Goal: Register for event/course

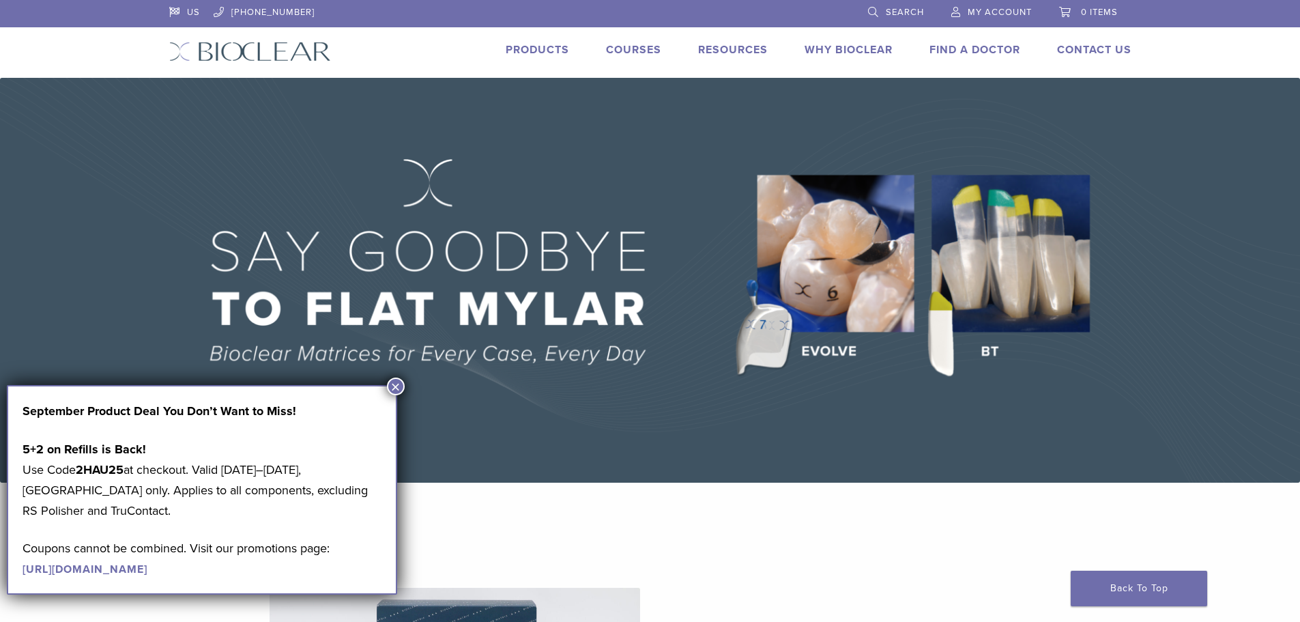
click at [635, 48] on link "Courses" at bounding box center [633, 50] width 55 height 14
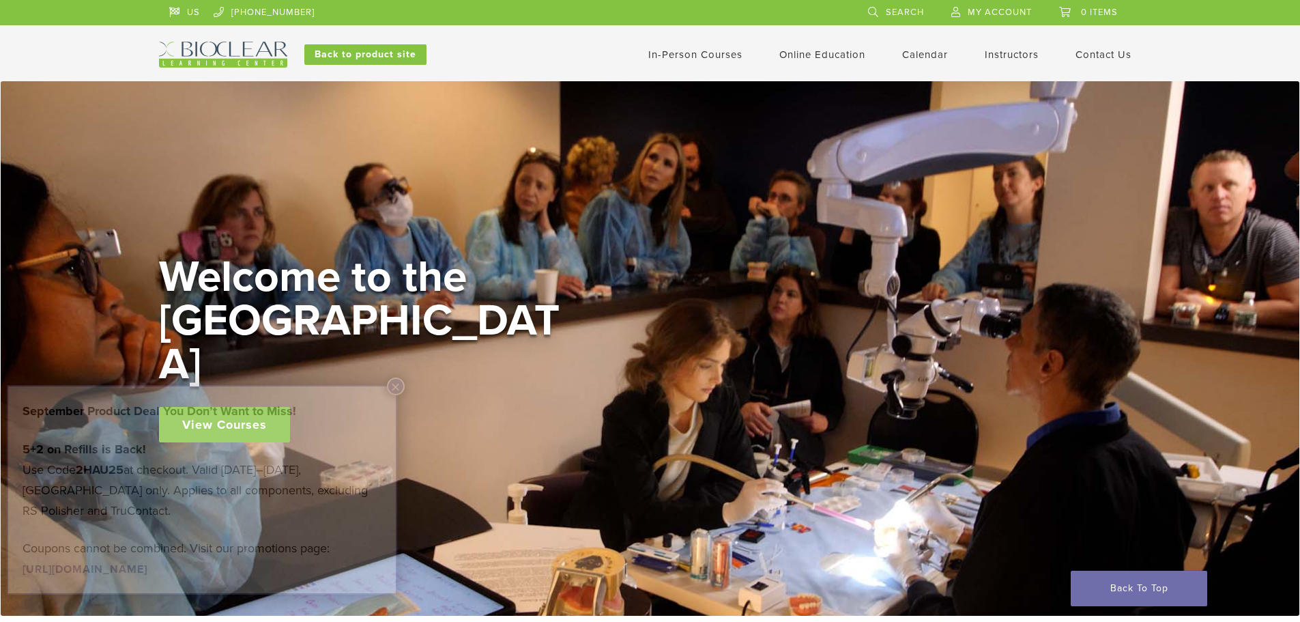
click at [922, 52] on link "Calendar" at bounding box center [925, 54] width 46 height 12
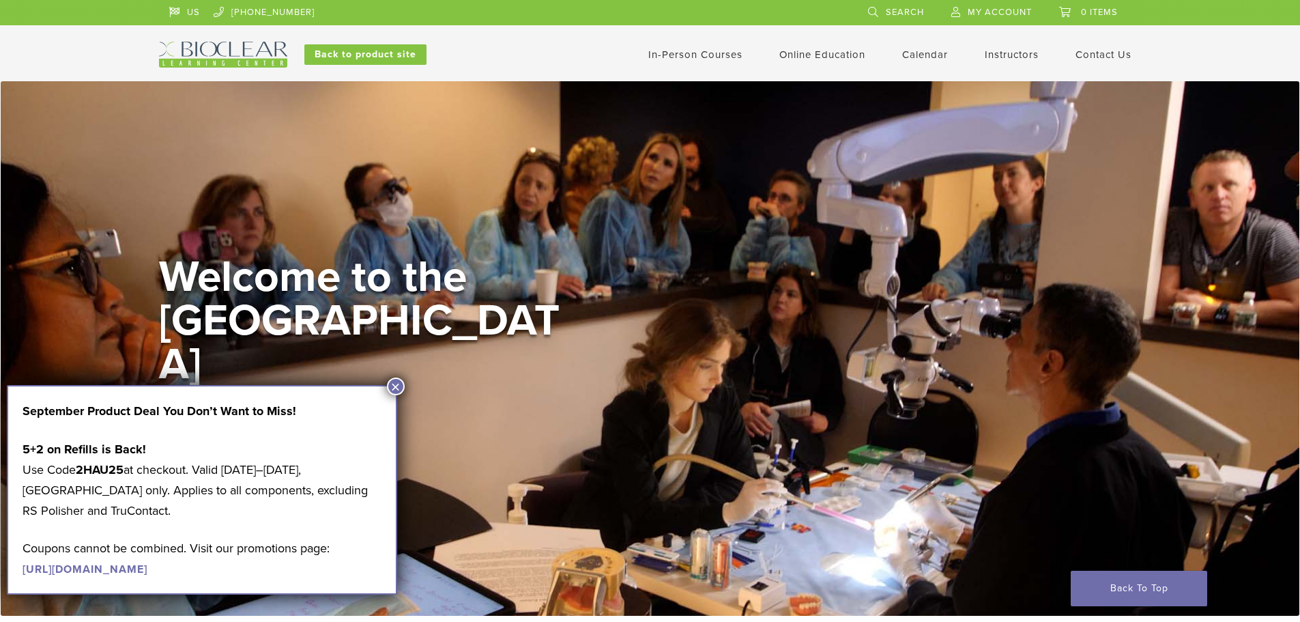
click at [922, 52] on link "Calendar" at bounding box center [925, 54] width 46 height 12
click at [398, 385] on button "×" at bounding box center [396, 386] width 18 height 18
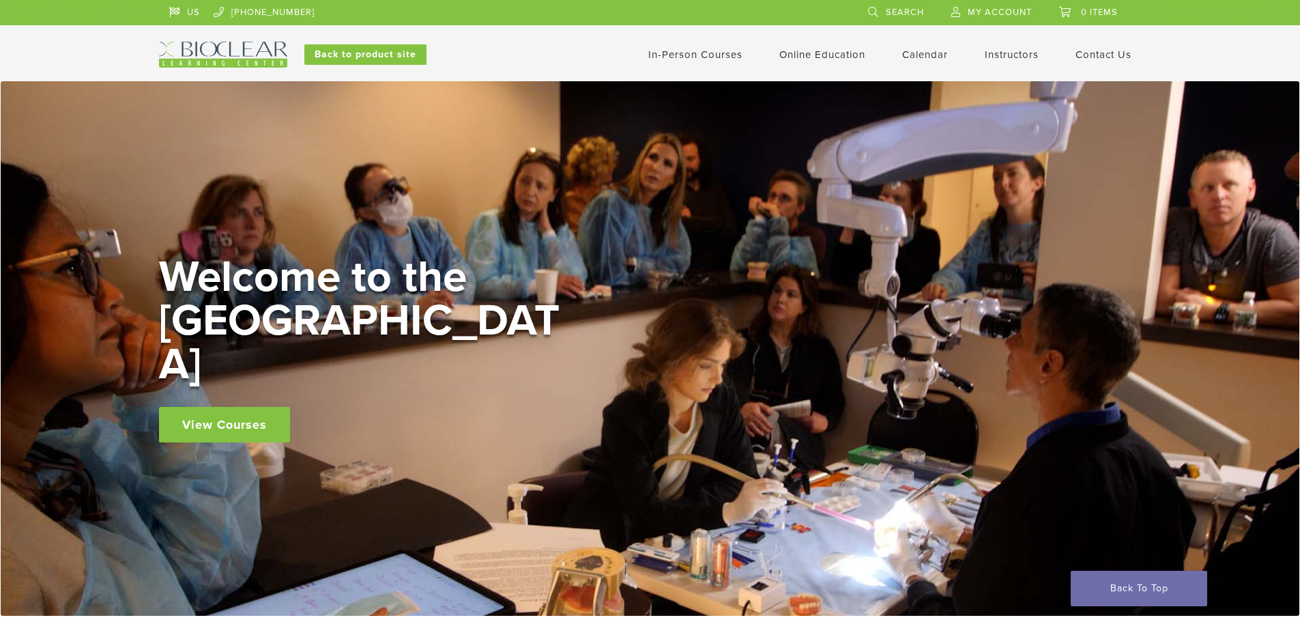
click at [914, 55] on link "Calendar" at bounding box center [925, 54] width 46 height 12
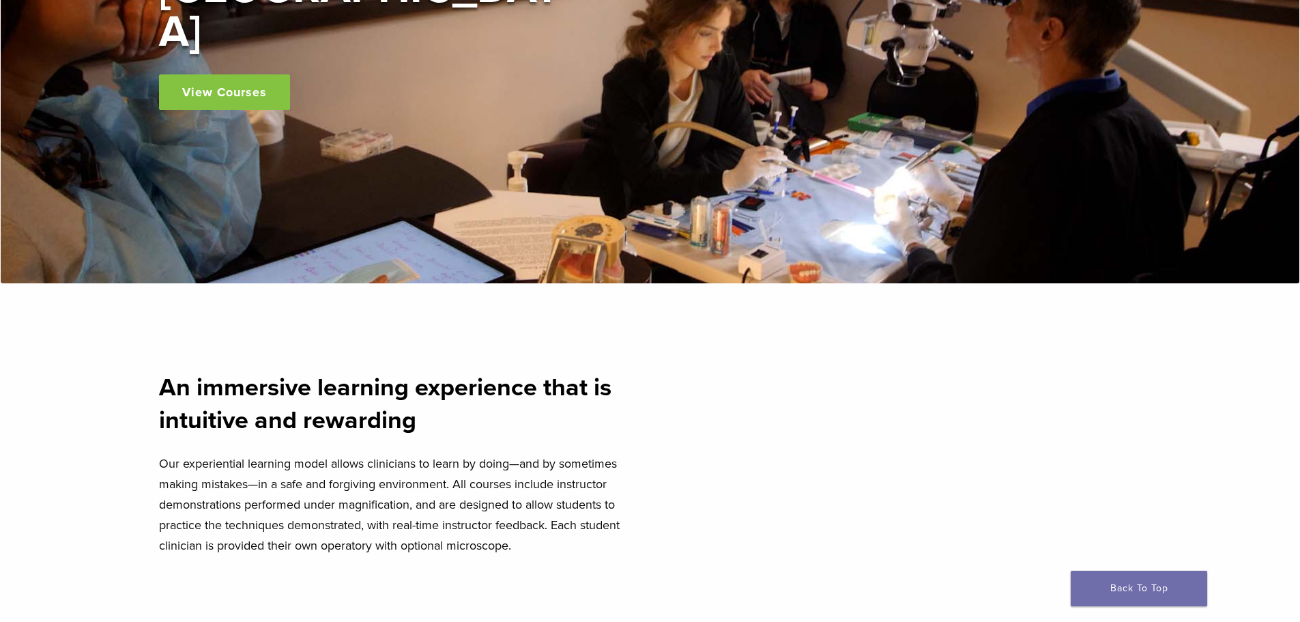
scroll to position [341, 0]
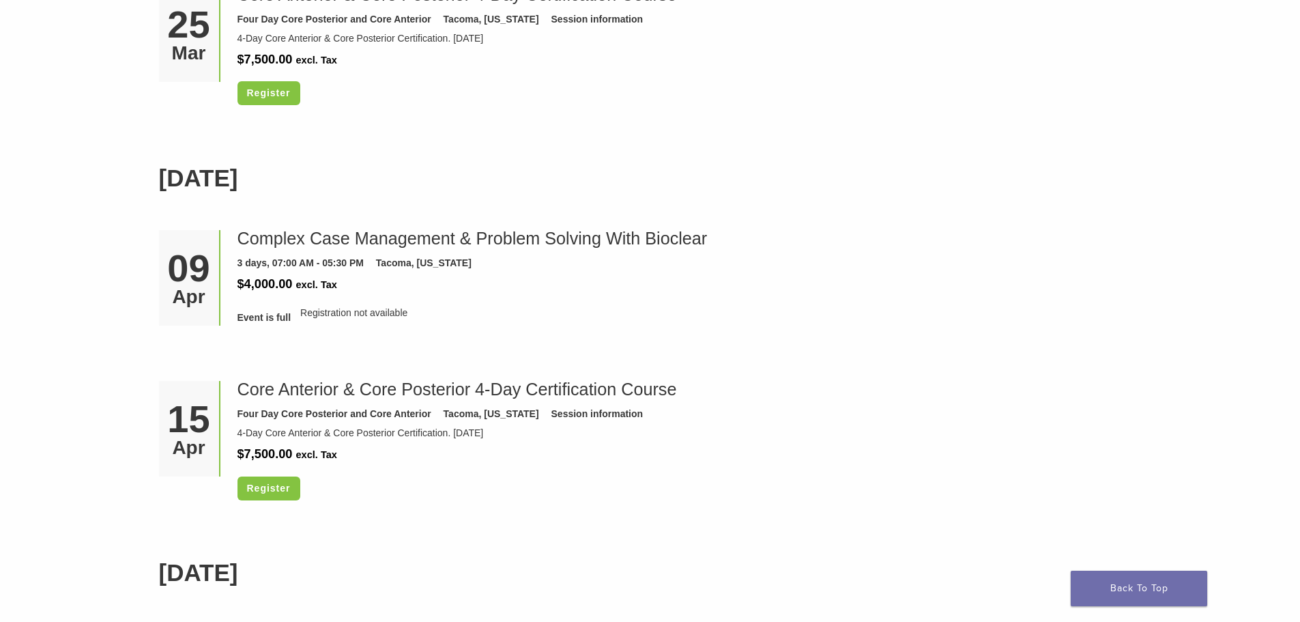
scroll to position [3548, 0]
